Goal: Information Seeking & Learning: Compare options

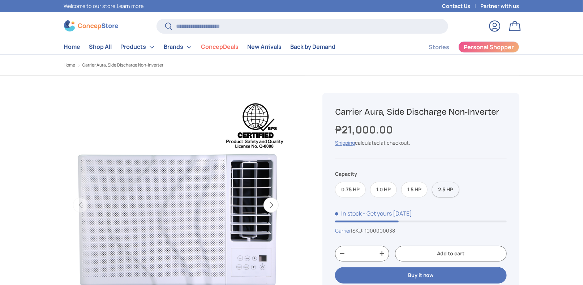
click at [452, 184] on label "2.5 HP" at bounding box center [445, 190] width 27 height 16
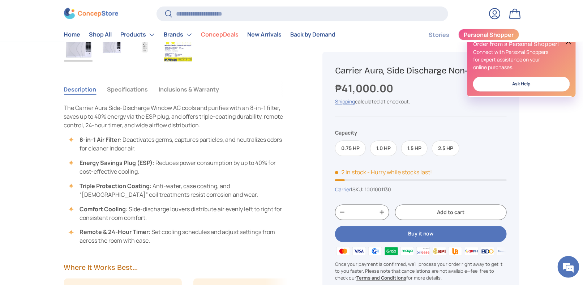
scroll to position [1699, 2954]
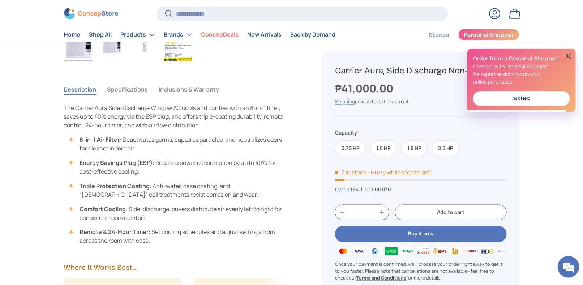
click at [132, 86] on button "Specifications" at bounding box center [127, 89] width 41 height 17
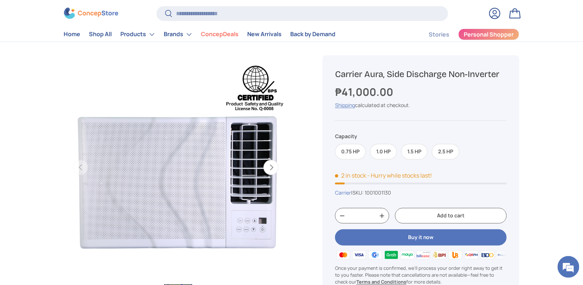
scroll to position [0, 0]
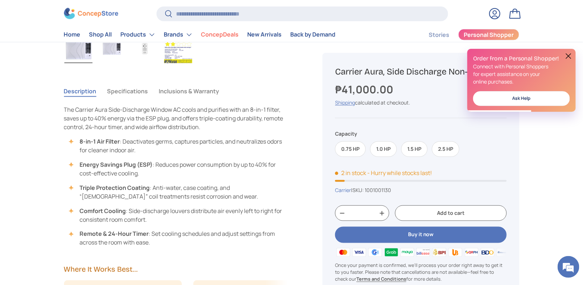
scroll to position [145, 0]
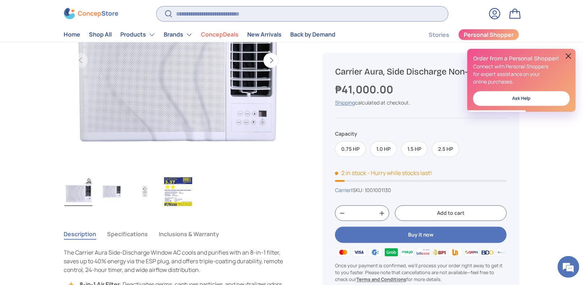
click at [223, 18] on input "Search" at bounding box center [301, 13] width 291 height 15
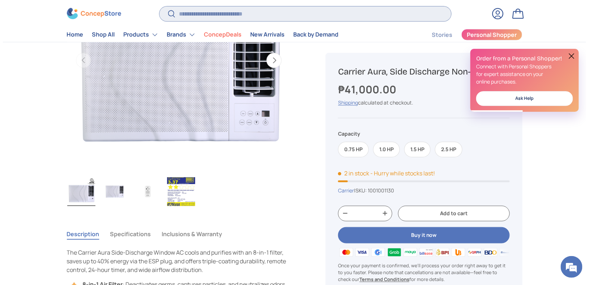
scroll to position [0, 0]
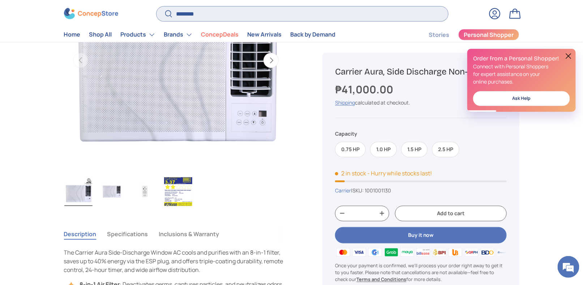
type input "********"
click at [156, 6] on button "Search" at bounding box center [164, 14] width 16 height 17
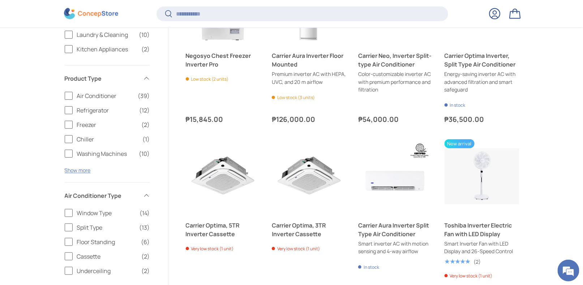
scroll to position [202, 0]
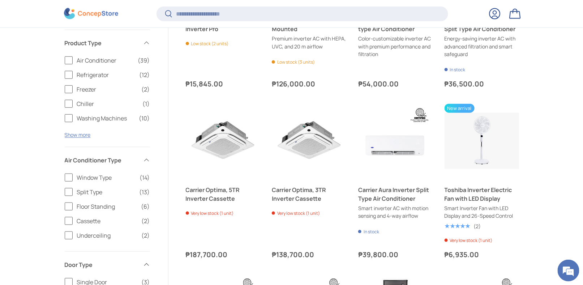
click at [70, 207] on label "Floor Standing (6)" at bounding box center [107, 206] width 85 height 9
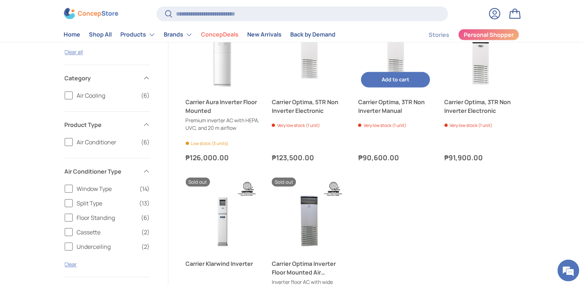
scroll to position [77, 0]
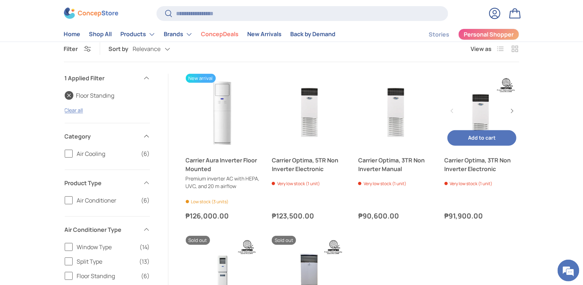
click at [469, 160] on link "Carrier Optima, 3TR Non Inverter Electronic" at bounding box center [481, 164] width 75 height 17
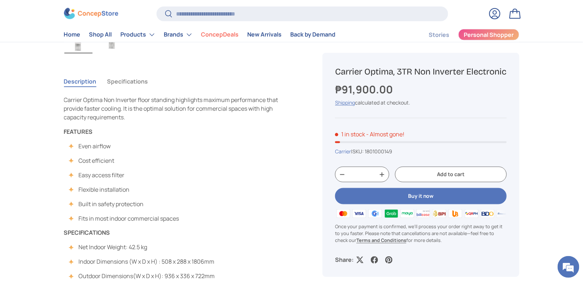
scroll to position [289, 0]
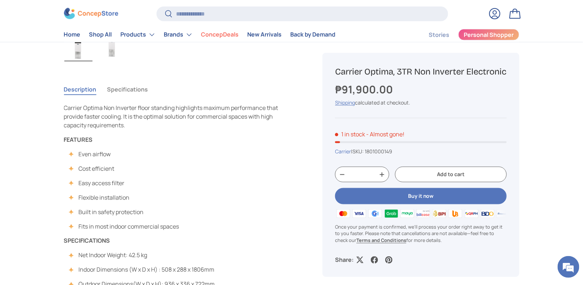
click at [140, 91] on button "Specifications" at bounding box center [127, 89] width 41 height 17
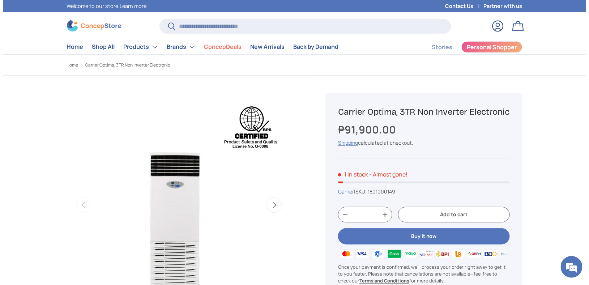
scroll to position [72, 0]
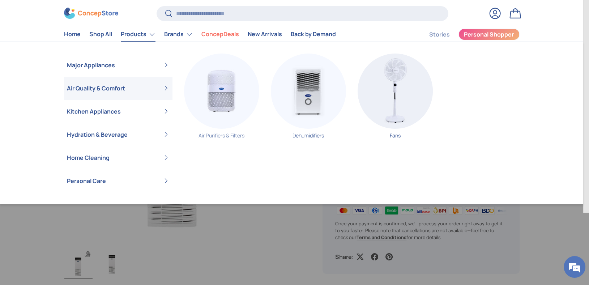
click at [225, 121] on img "Primary" at bounding box center [221, 90] width 75 height 75
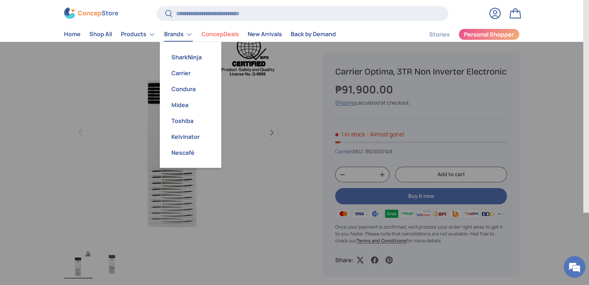
click at [191, 36] on link "Brands" at bounding box center [178, 34] width 29 height 14
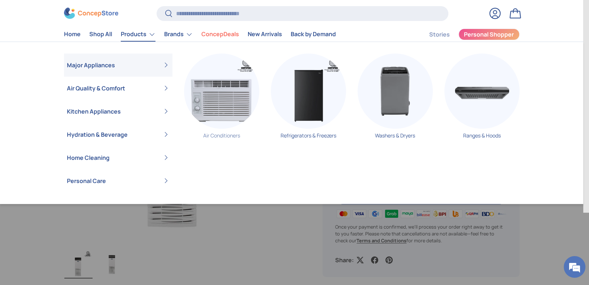
click at [238, 117] on img "Primary" at bounding box center [221, 90] width 75 height 75
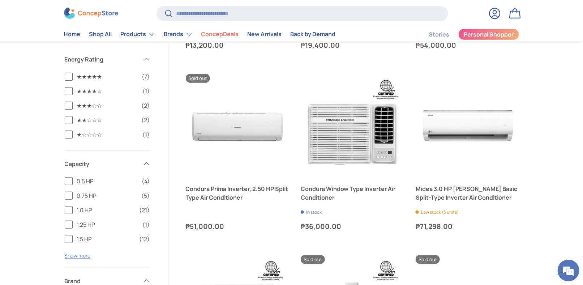
scroll to position [1012, 0]
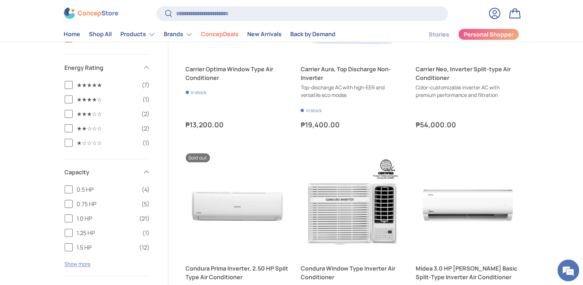
click at [70, 83] on label "★★★★★ (7)" at bounding box center [107, 85] width 85 height 9
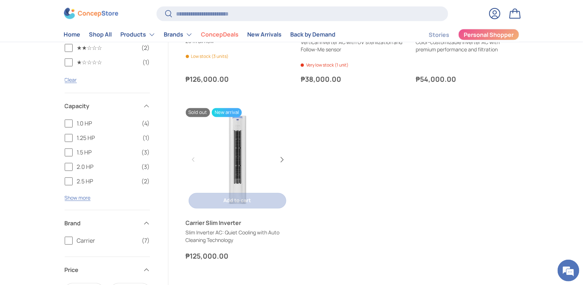
scroll to position [329, 0]
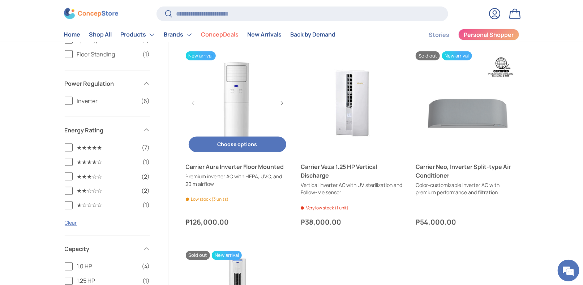
click at [237, 167] on link "Carrier Aura Inverter Floor Mounted" at bounding box center [237, 166] width 103 height 9
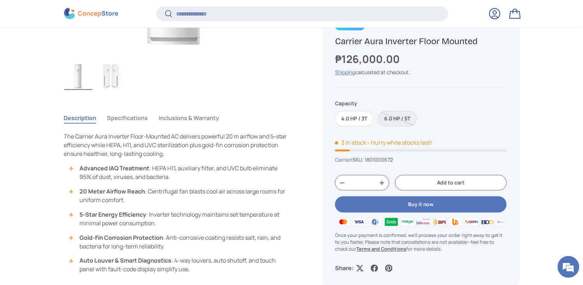
scroll to position [287, 0]
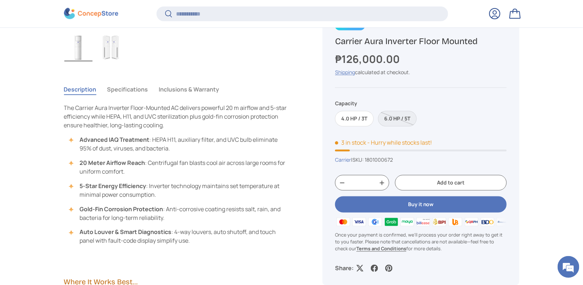
click at [137, 85] on button "Specifications" at bounding box center [127, 89] width 41 height 17
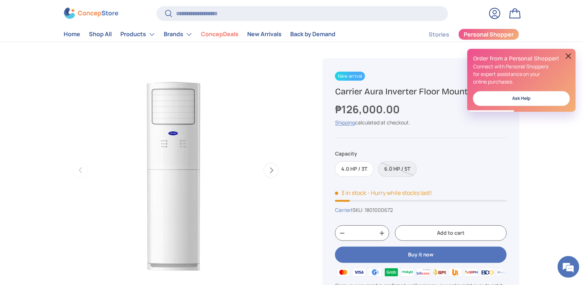
scroll to position [0, 0]
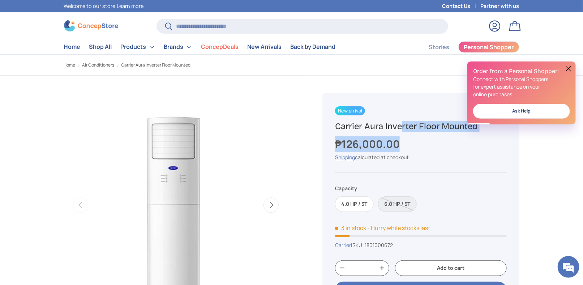
drag, startPoint x: 336, startPoint y: 125, endPoint x: 483, endPoint y: 133, distance: 146.9
click at [483, 133] on div "New arrival Sold out New arrival Carrier Aura Inverter Floor Mounted ₱126,000.0…" at bounding box center [420, 231] width 197 height 277
click at [488, 131] on h1 "Carrier Aura Inverter Floor Mounted" at bounding box center [420, 126] width 171 height 11
click at [480, 127] on h1 "Carrier Aura Inverter Floor Mounted" at bounding box center [420, 126] width 171 height 11
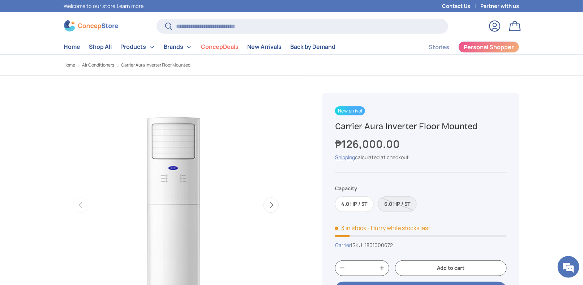
drag, startPoint x: 482, startPoint y: 127, endPoint x: 331, endPoint y: 121, distance: 150.4
copy h1 "Carrier Aura Inverter Floor Mounted"
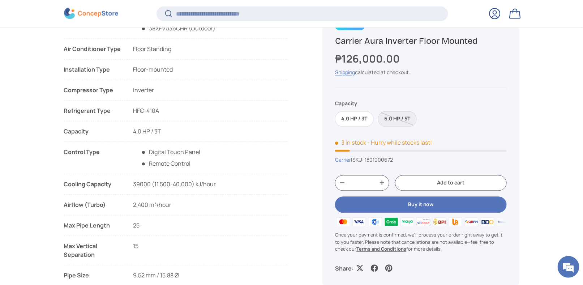
scroll to position [504, 0]
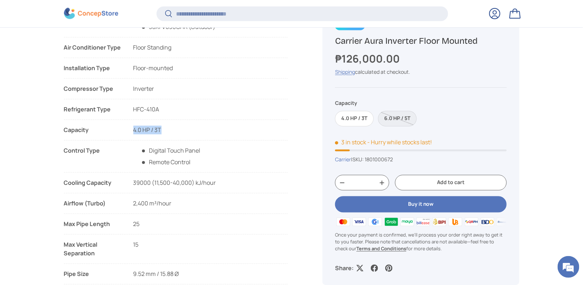
drag, startPoint x: 159, startPoint y: 129, endPoint x: 131, endPoint y: 130, distance: 28.2
click at [131, 130] on li "Capacity 4.0 HP / 3T 6.0 HP / 5T" at bounding box center [176, 133] width 224 height 15
copy span "4.0 HP / 3T"
